Goal: Task Accomplishment & Management: Manage account settings

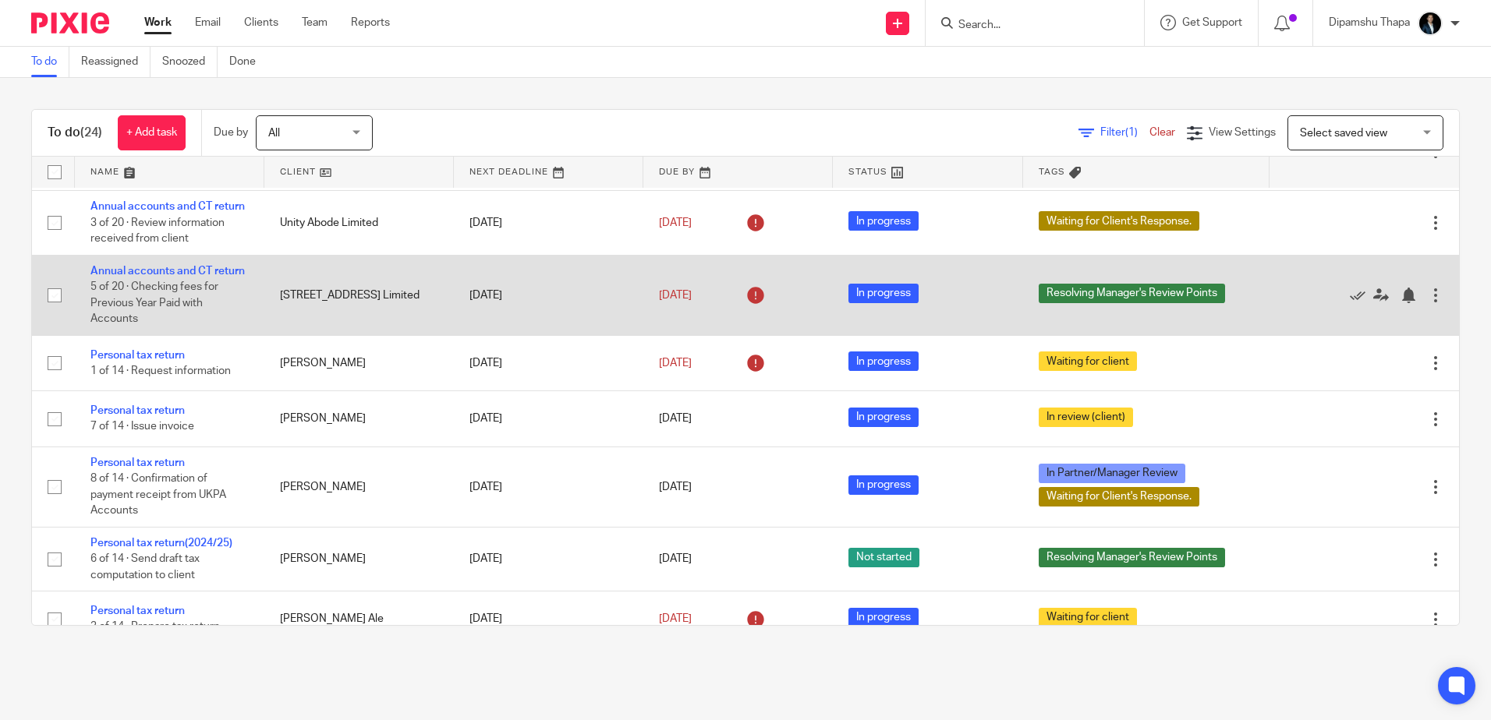
scroll to position [468, 0]
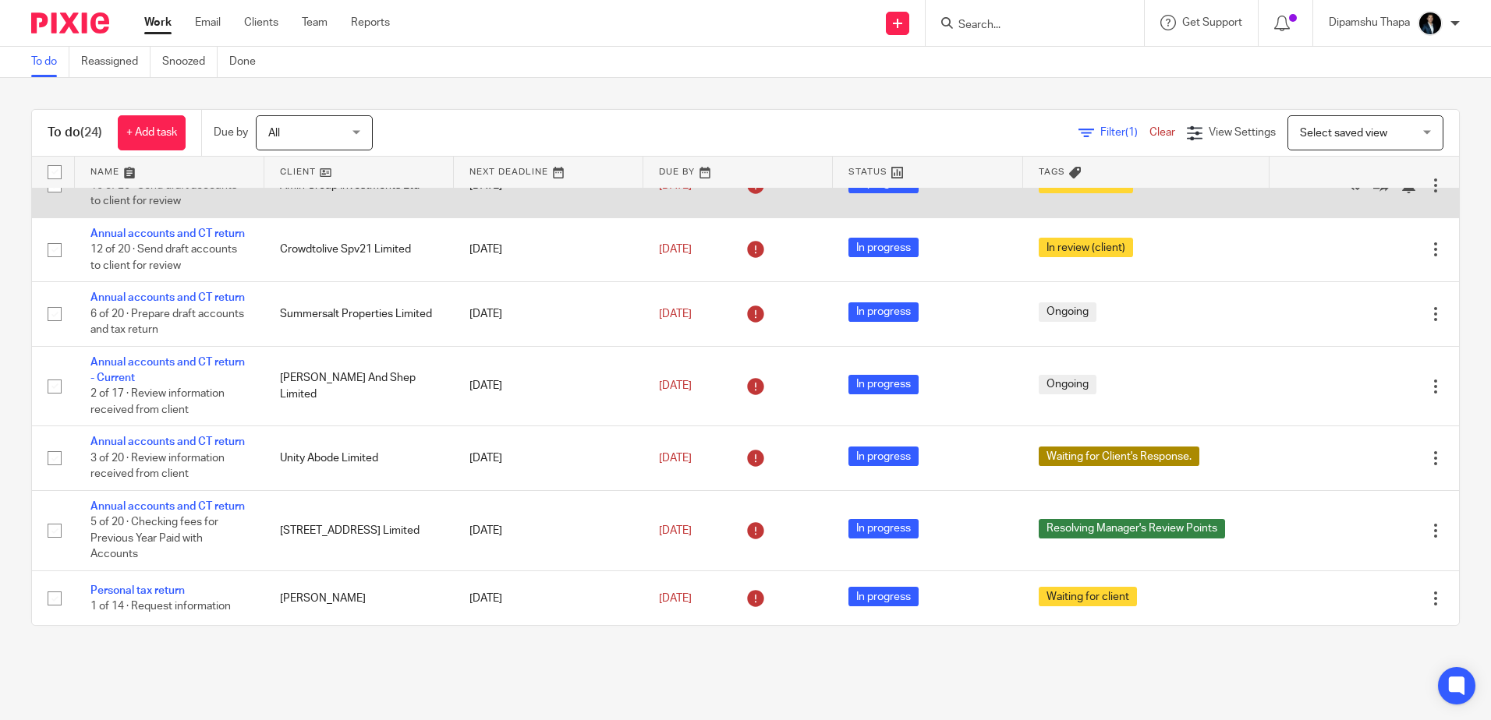
click at [166, 175] on link "Annual accounts and CT return" at bounding box center [167, 169] width 154 height 11
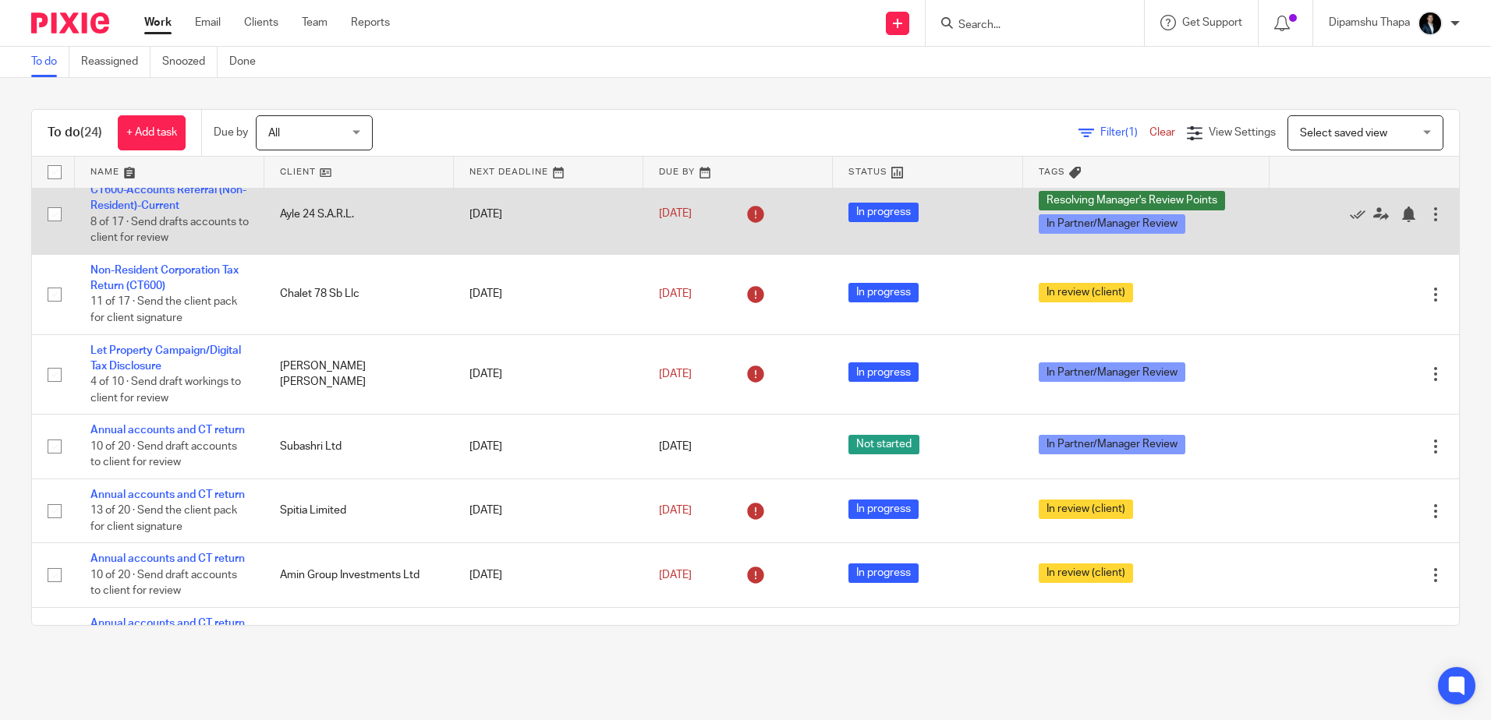
scroll to position [0, 0]
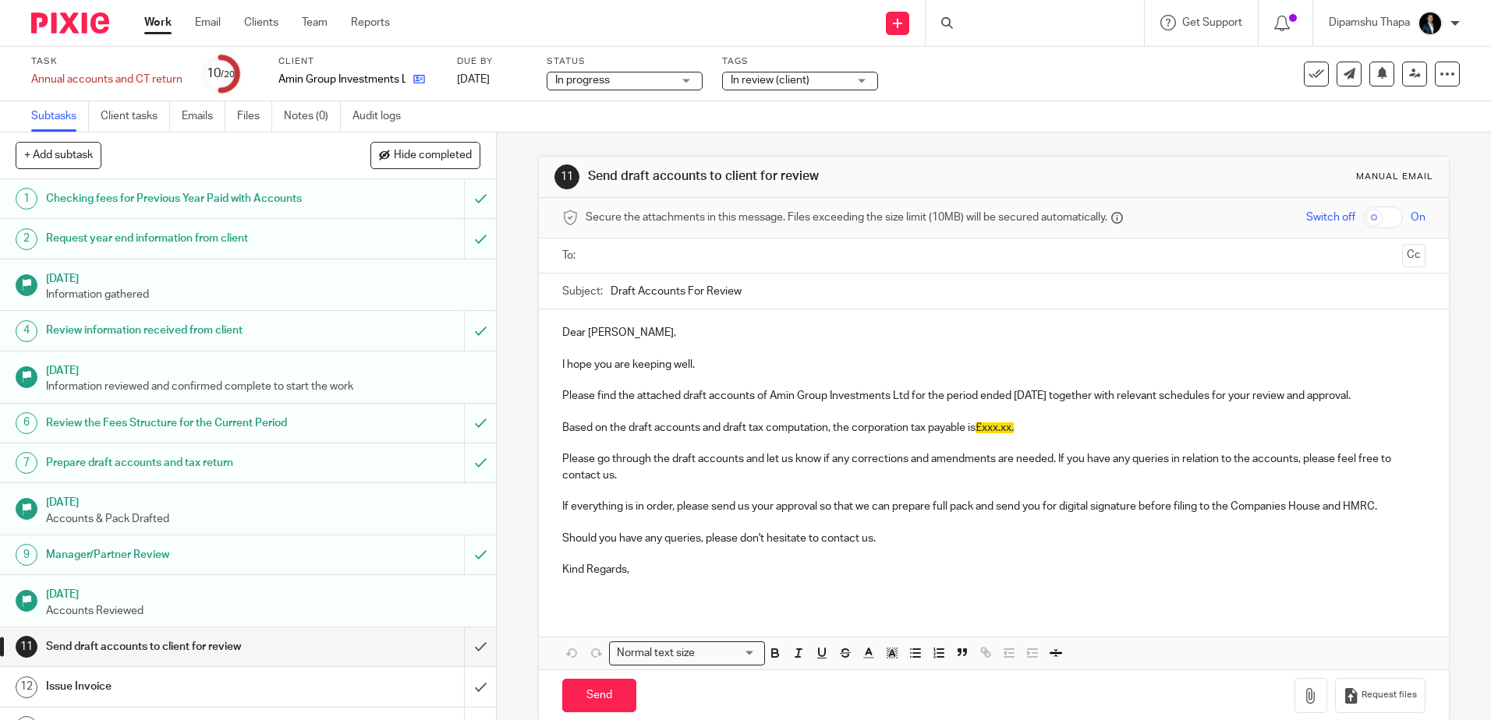
click at [415, 74] on icon at bounding box center [419, 79] width 12 height 12
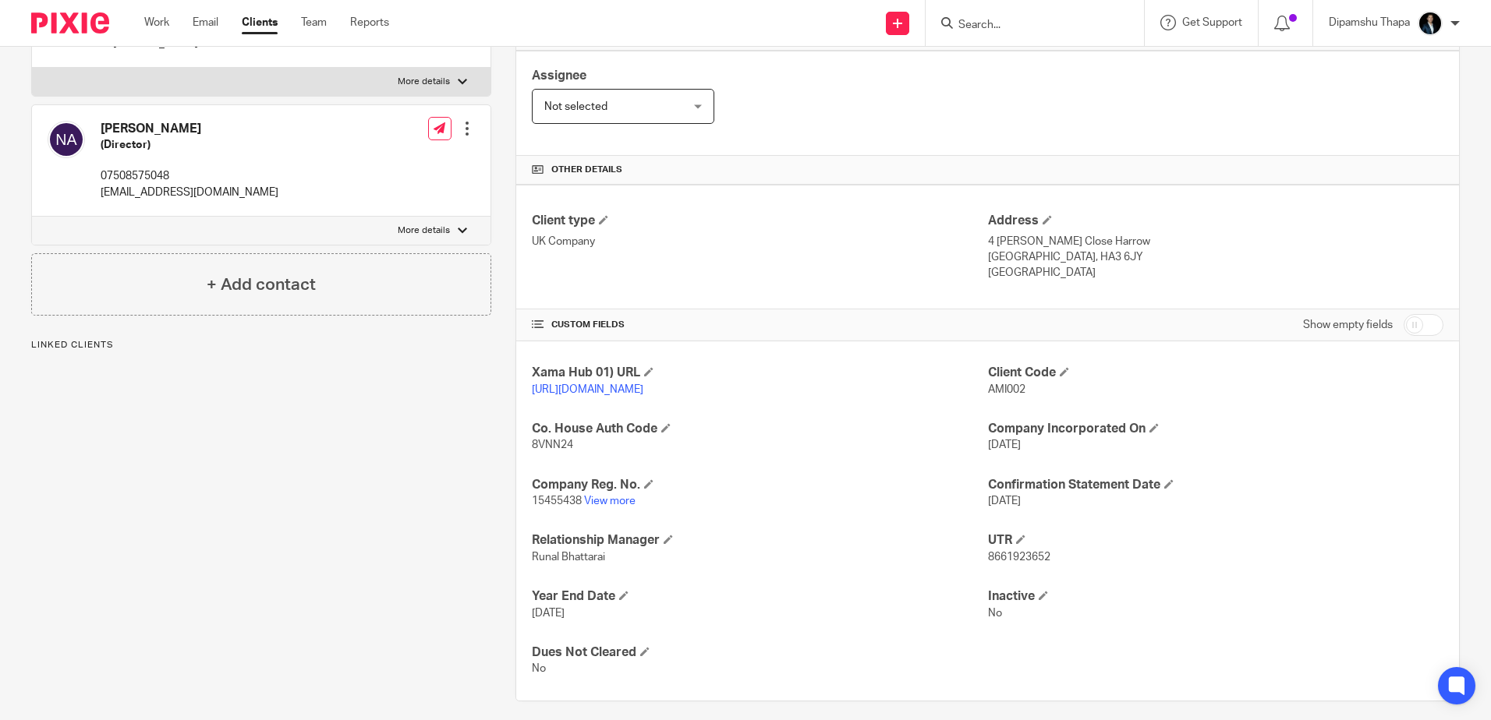
scroll to position [286, 0]
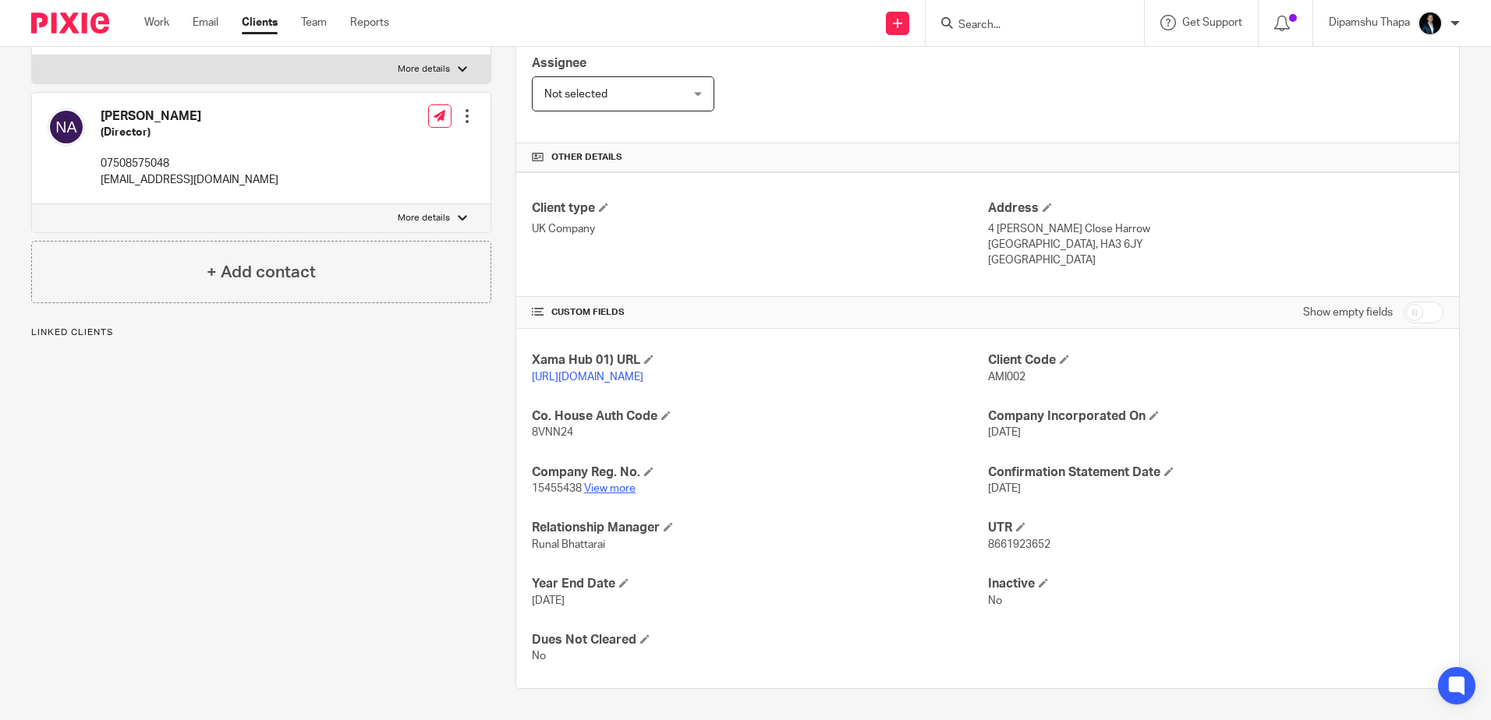
click at [606, 490] on link "View more" at bounding box center [609, 488] width 51 height 11
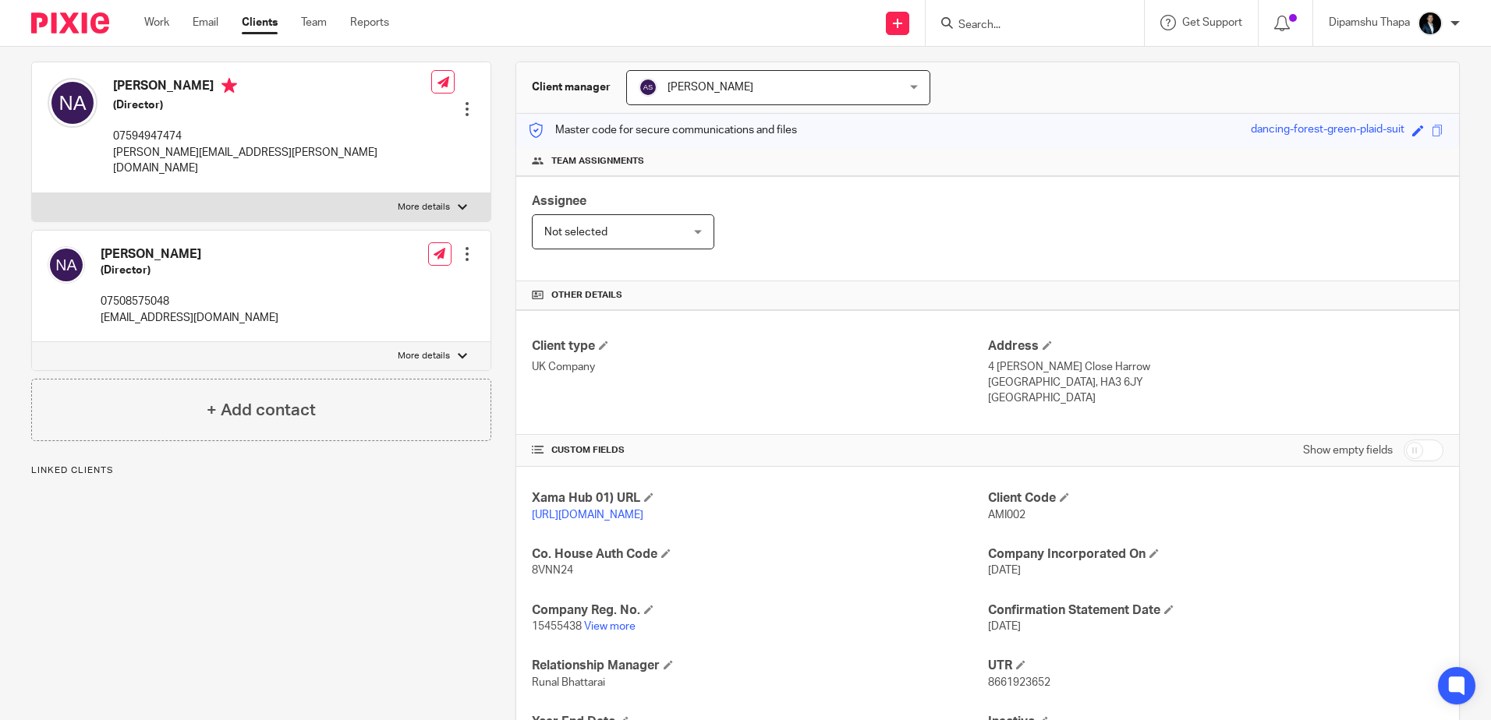
scroll to position [0, 0]
